Goal: Task Accomplishment & Management: Use online tool/utility

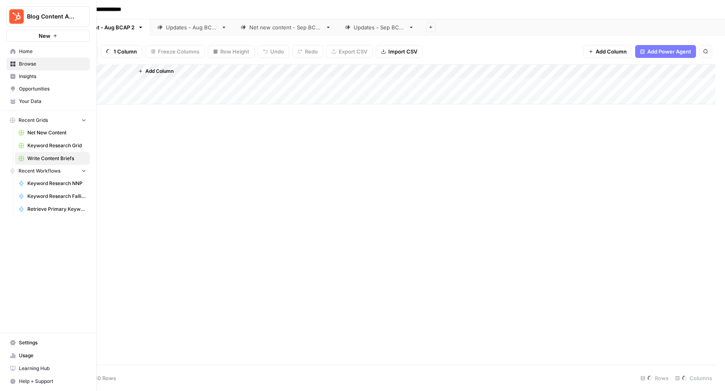
click at [45, 145] on span "Keyword Research Grid" at bounding box center [56, 145] width 59 height 7
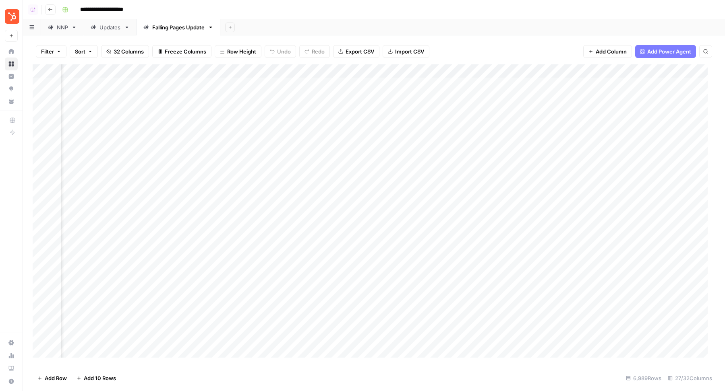
scroll to position [0, 207]
click at [383, 69] on div "Add Column" at bounding box center [374, 214] width 683 height 301
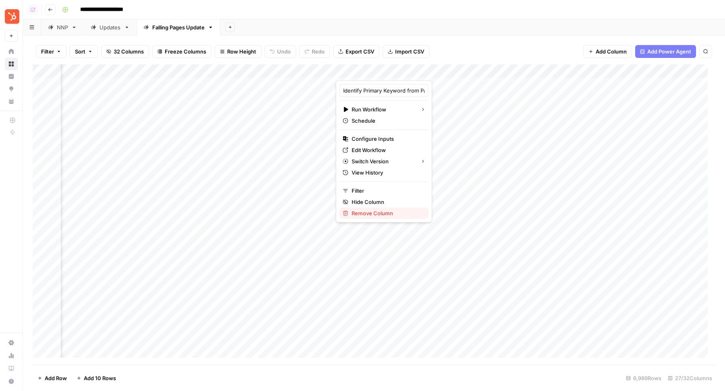
click at [377, 217] on button "Remove Column" at bounding box center [384, 213] width 89 height 11
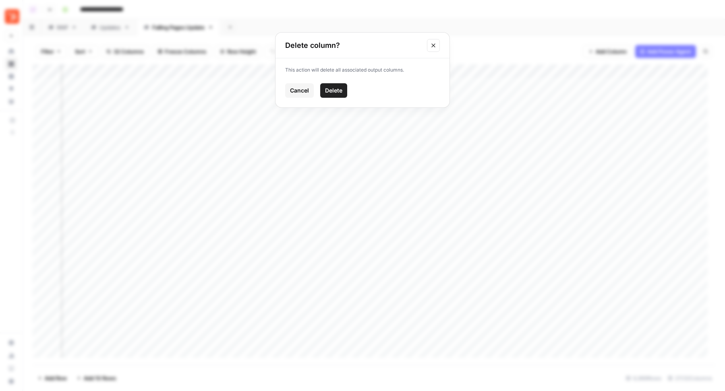
click at [330, 92] on span "Delete" at bounding box center [333, 91] width 17 height 8
click at [420, 72] on div "Add Column" at bounding box center [374, 214] width 683 height 301
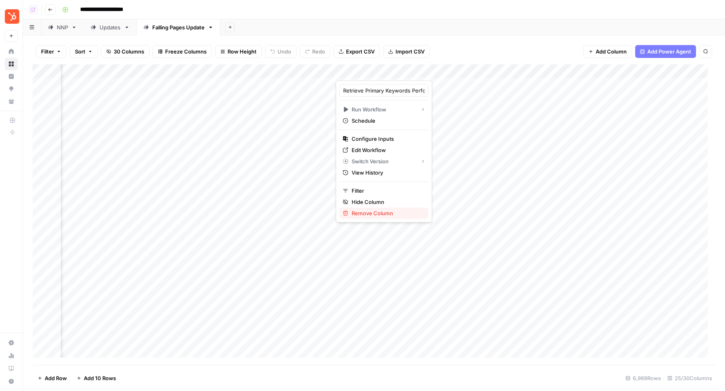
click at [380, 211] on span "Remove Column" at bounding box center [387, 213] width 70 height 8
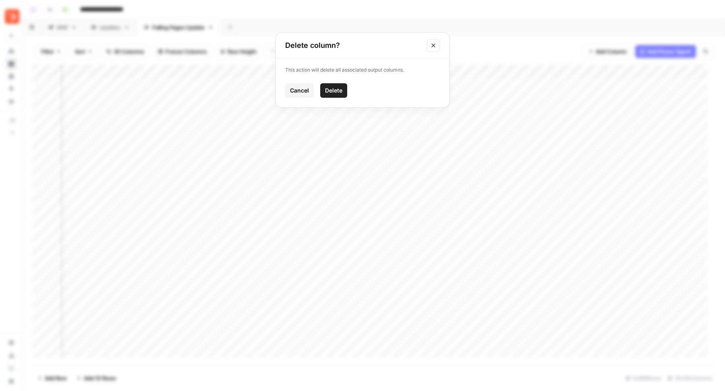
click at [336, 84] on button "Delete" at bounding box center [333, 90] width 27 height 14
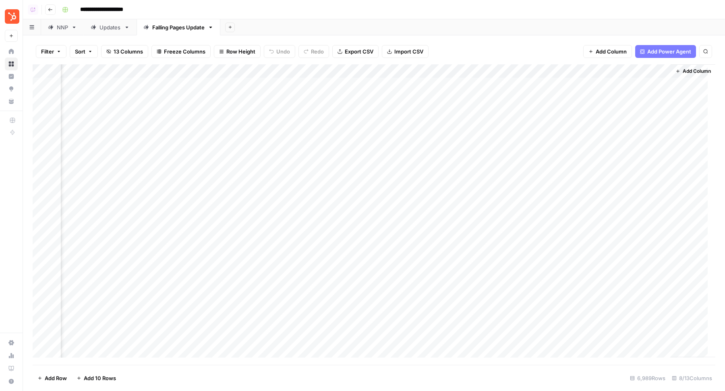
scroll to position [0, 77]
click at [505, 67] on div "Add Column" at bounding box center [374, 214] width 683 height 301
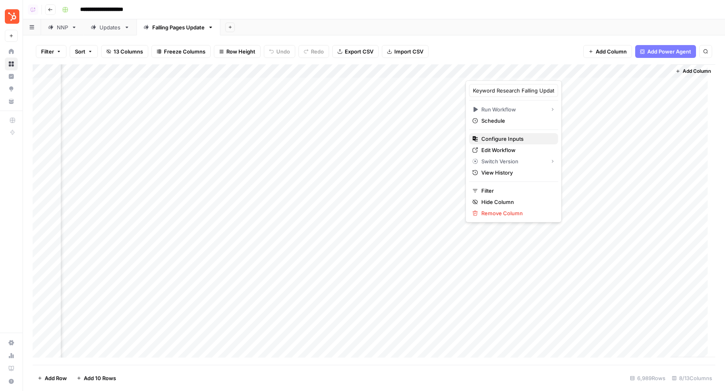
click at [516, 138] on span "Configure Inputs" at bounding box center [516, 139] width 70 height 8
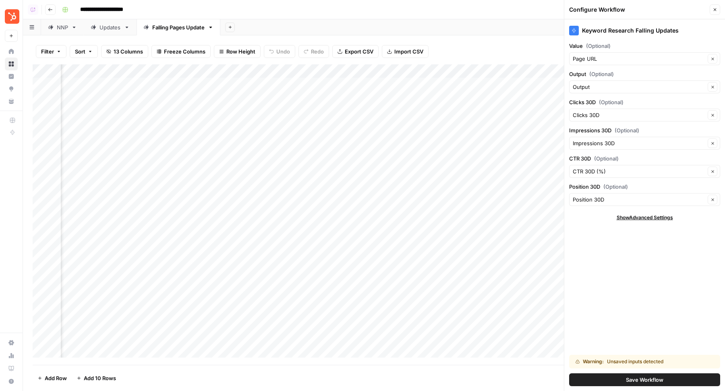
scroll to position [0, 108]
click at [622, 85] on input "Output (Optional)" at bounding box center [639, 87] width 132 height 8
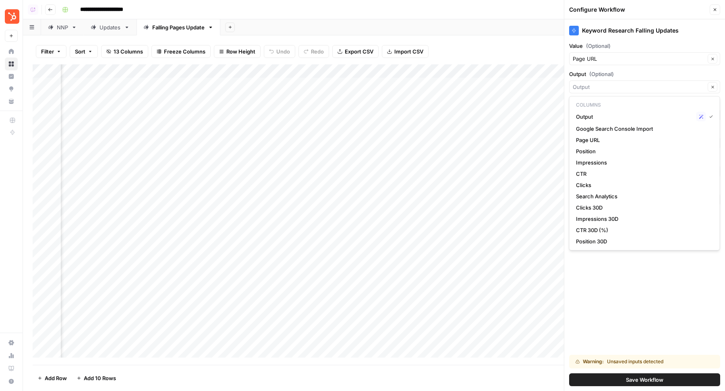
type input "Output"
click at [621, 72] on label "Output (Optional)" at bounding box center [644, 74] width 151 height 8
click at [621, 83] on input "Output" at bounding box center [639, 87] width 132 height 8
type input "Output"
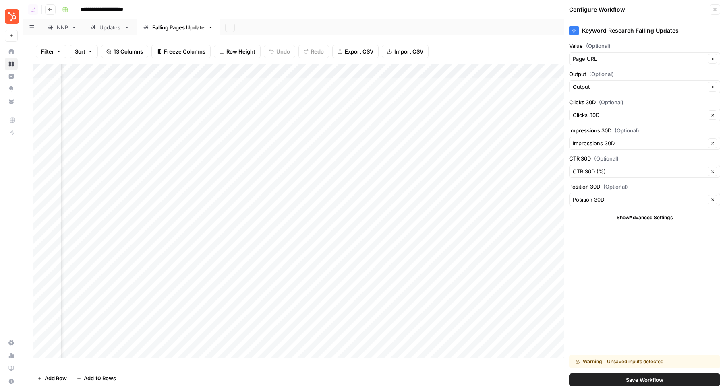
click at [621, 72] on label "Output (Optional)" at bounding box center [644, 74] width 151 height 8
click at [621, 83] on input "Output" at bounding box center [639, 87] width 132 height 8
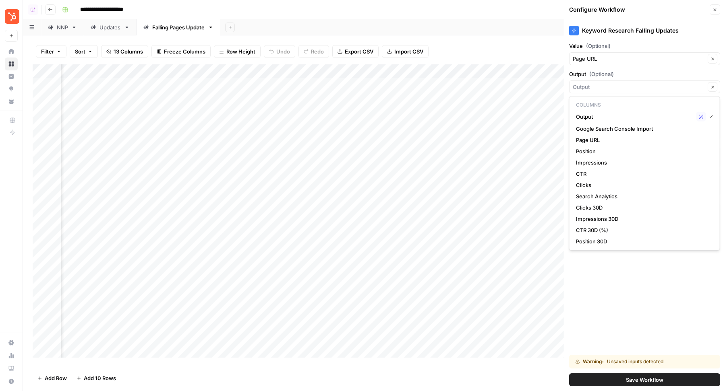
type input "Output"
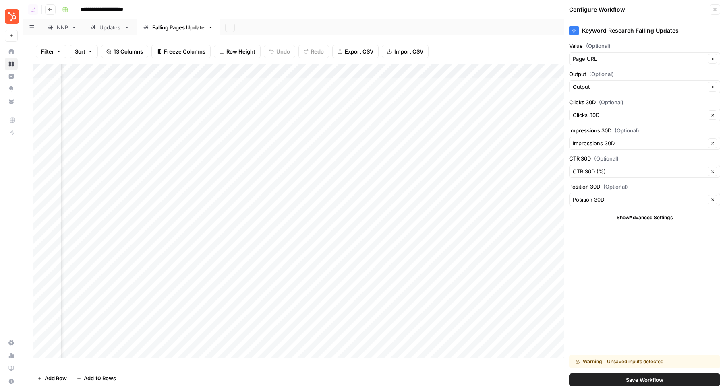
click at [627, 78] on div "Output (Optional) Output Clear" at bounding box center [644, 81] width 151 height 23
click at [642, 382] on span "Save Workflow" at bounding box center [644, 380] width 37 height 8
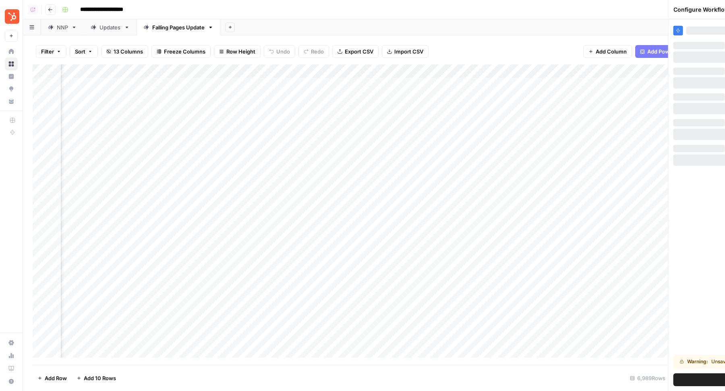
scroll to position [0, 78]
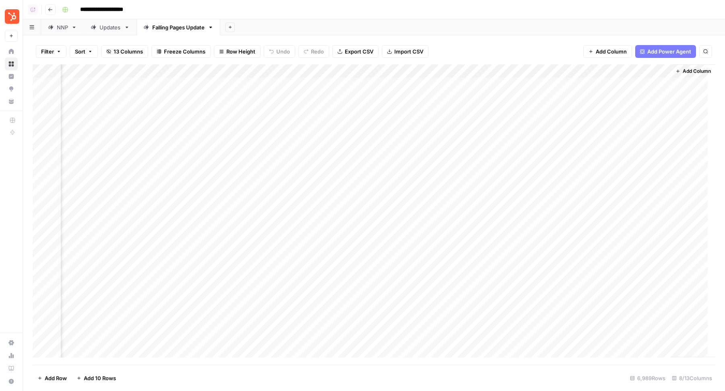
click at [501, 71] on div "Add Column" at bounding box center [374, 214] width 683 height 301
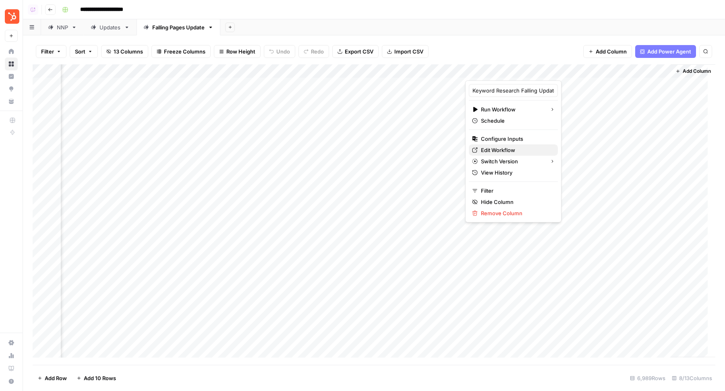
click at [490, 146] on span "Edit Workflow" at bounding box center [516, 150] width 70 height 8
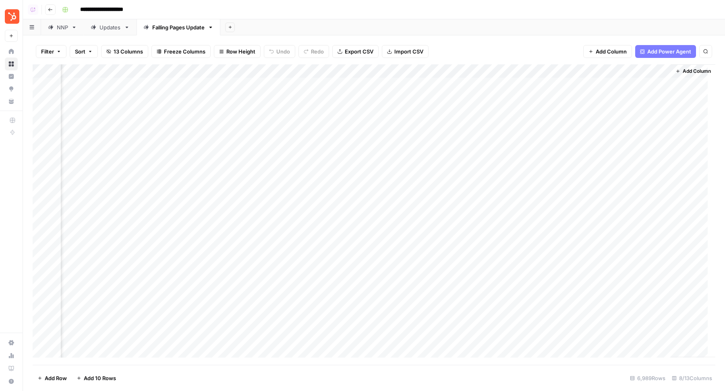
click at [434, 4] on div "**********" at bounding box center [388, 9] width 658 height 13
click at [587, 75] on div "Add Column" at bounding box center [374, 214] width 683 height 301
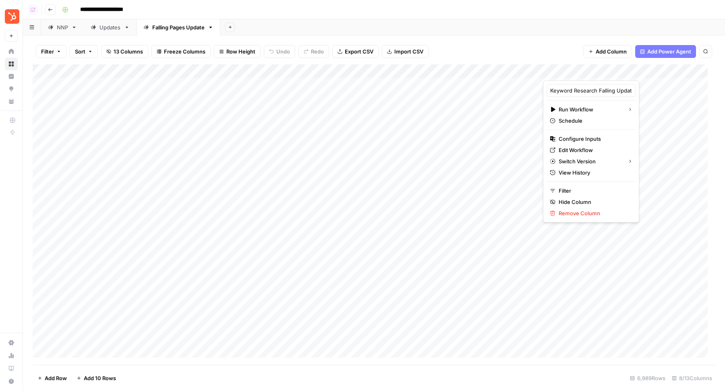
click at [494, 37] on div "Filter Sort 13 Columns Freeze Columns Row Height Undo Redo Export CSV Import CS…" at bounding box center [374, 213] width 702 height 356
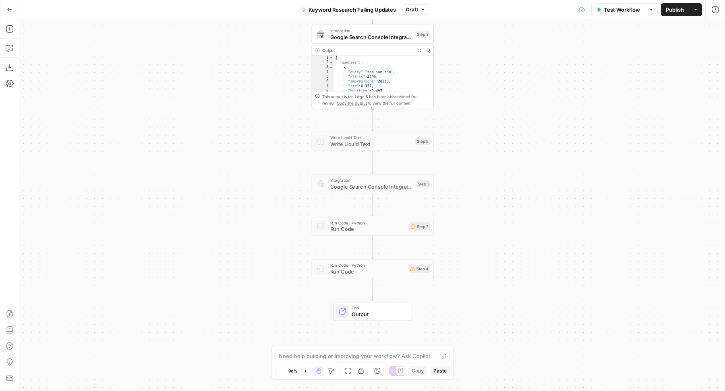
click at [331, 372] on icon "button" at bounding box center [331, 371] width 6 height 6
click at [669, 6] on span "Publish" at bounding box center [675, 10] width 18 height 8
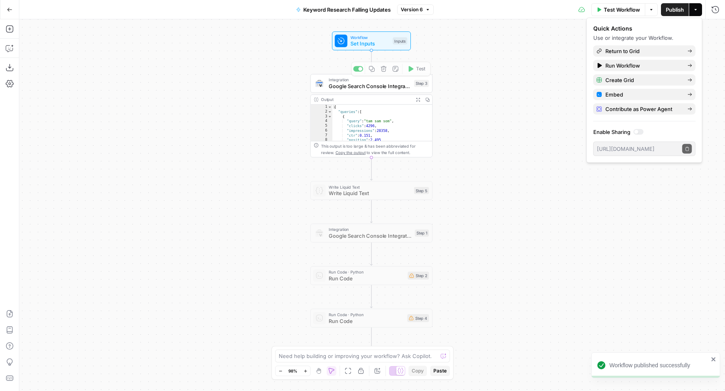
click at [373, 43] on span "Set Inputs" at bounding box center [369, 44] width 39 height 8
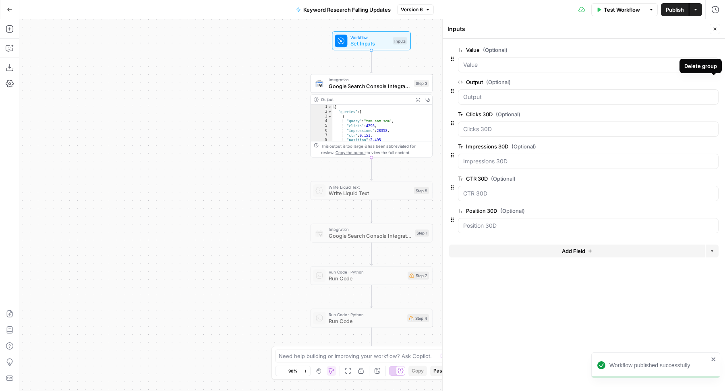
click at [715, 81] on icon "button" at bounding box center [714, 82] width 4 height 4
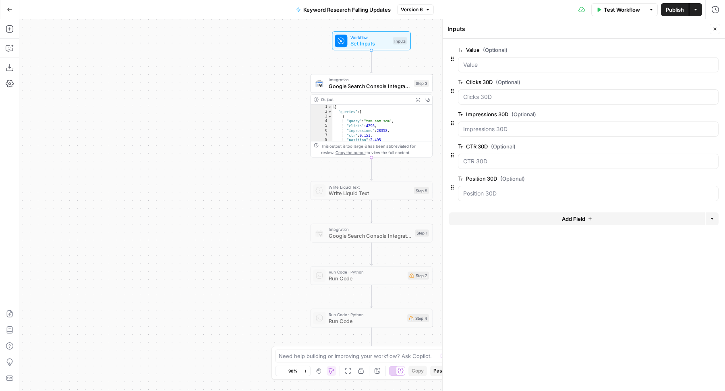
click at [714, 27] on icon "button" at bounding box center [714, 29] width 5 height 5
click at [668, 9] on span "Publish" at bounding box center [675, 10] width 18 height 8
